Goal: Navigation & Orientation: Find specific page/section

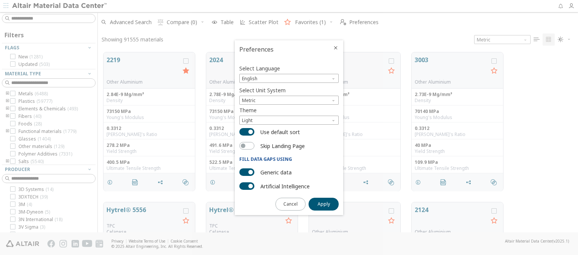
scroll to position [180, 474]
click at [257, 74] on span "English" at bounding box center [288, 78] width 99 height 9
click at [266, 88] on span "English" at bounding box center [288, 87] width 93 height 5
click at [329, 201] on span "Apply" at bounding box center [324, 204] width 12 height 6
